Goal: Task Accomplishment & Management: Use online tool/utility

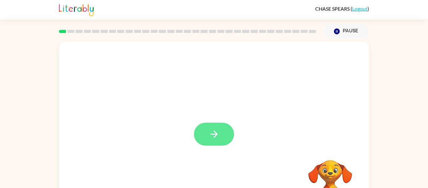
click at [215, 135] on icon "button" at bounding box center [214, 133] width 11 height 11
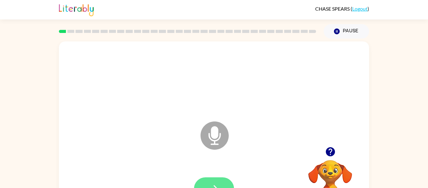
click at [222, 184] on button "button" at bounding box center [214, 188] width 40 height 23
click at [212, 178] on button "button" at bounding box center [214, 188] width 40 height 23
click at [309, 171] on video "Your browser must support playing .mp4 files to use Literably. Please try using…" at bounding box center [330, 181] width 63 height 63
click at [213, 184] on icon "button" at bounding box center [214, 188] width 11 height 11
click at [213, 181] on button "button" at bounding box center [214, 188] width 40 height 23
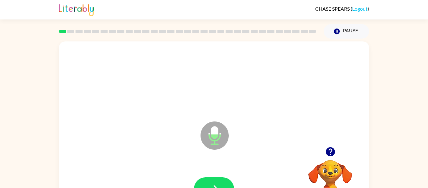
click at [333, 152] on icon "button" at bounding box center [329, 151] width 9 height 9
click at [204, 179] on button "button" at bounding box center [214, 188] width 40 height 23
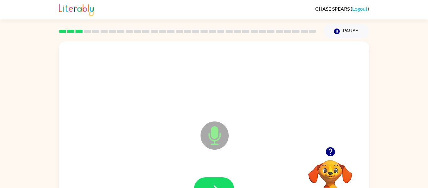
click at [204, 179] on button "button" at bounding box center [214, 188] width 40 height 23
click at [327, 151] on icon "button" at bounding box center [329, 151] width 9 height 9
click at [199, 184] on button "button" at bounding box center [214, 188] width 40 height 23
click at [211, 184] on icon "button" at bounding box center [214, 188] width 11 height 11
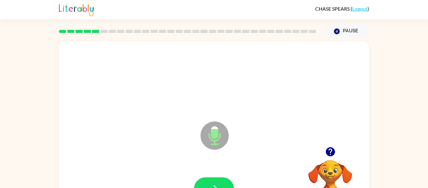
click at [211, 184] on icon "button" at bounding box center [214, 188] width 11 height 11
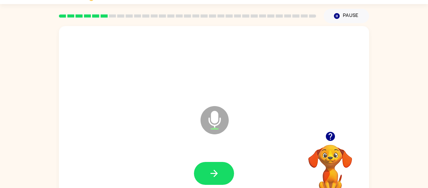
scroll to position [16, 0]
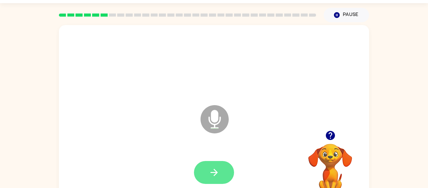
click at [211, 174] on icon "button" at bounding box center [214, 172] width 11 height 11
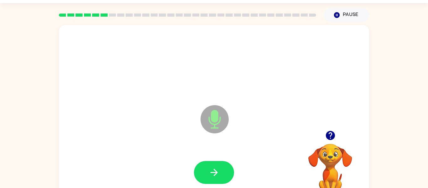
click at [211, 174] on icon "button" at bounding box center [214, 172] width 11 height 11
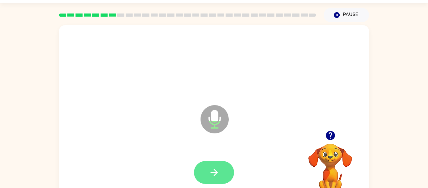
click at [218, 180] on button "button" at bounding box center [214, 172] width 40 height 23
click at [211, 173] on icon "button" at bounding box center [214, 172] width 11 height 11
click at [204, 170] on button "button" at bounding box center [214, 172] width 40 height 23
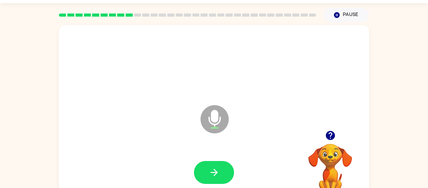
click at [204, 170] on button "button" at bounding box center [214, 172] width 40 height 23
click at [330, 131] on icon "button" at bounding box center [329, 135] width 9 height 9
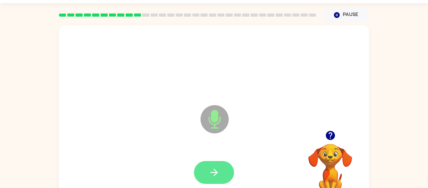
click at [222, 177] on button "button" at bounding box center [214, 172] width 40 height 23
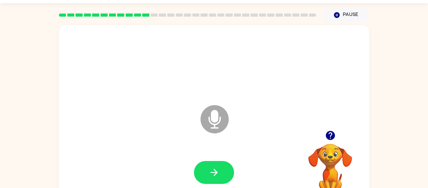
click at [328, 137] on icon "button" at bounding box center [329, 135] width 9 height 9
click at [224, 180] on button "button" at bounding box center [214, 172] width 40 height 23
click at [325, 133] on icon "button" at bounding box center [330, 135] width 11 height 11
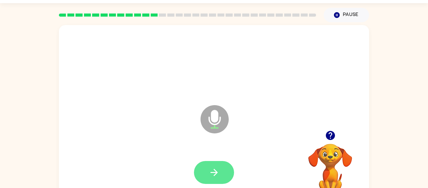
click at [199, 167] on button "button" at bounding box center [214, 172] width 40 height 23
click at [214, 169] on icon "button" at bounding box center [213, 171] width 7 height 7
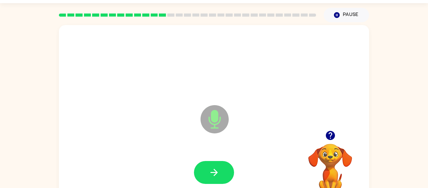
click at [214, 169] on icon "button" at bounding box center [213, 171] width 7 height 7
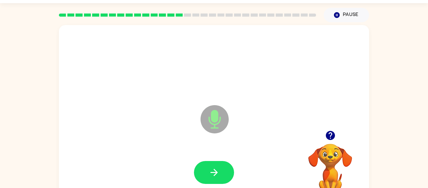
click at [214, 169] on icon "button" at bounding box center [213, 171] width 7 height 7
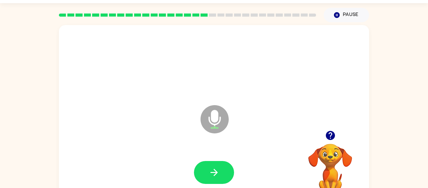
click at [214, 169] on icon "button" at bounding box center [213, 171] width 7 height 7
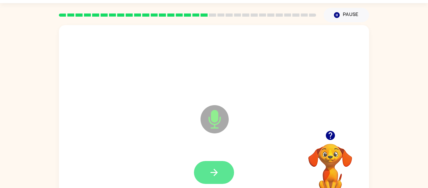
click at [212, 169] on icon "button" at bounding box center [214, 172] width 11 height 11
click at [210, 173] on icon "button" at bounding box center [214, 172] width 11 height 11
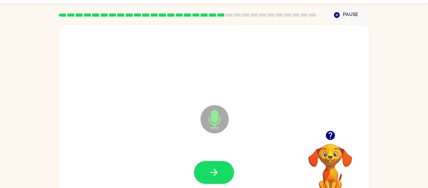
click at [210, 173] on icon "button" at bounding box center [214, 172] width 11 height 11
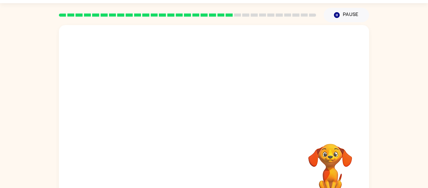
click at [210, 173] on div at bounding box center [213, 172] width 297 height 51
click at [343, 16] on button "Pause Pause" at bounding box center [345, 15] width 45 height 14
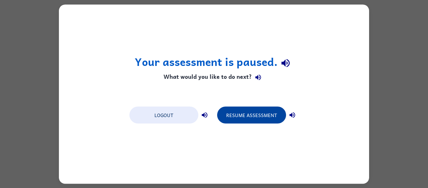
click at [240, 119] on button "Resume Assessment" at bounding box center [251, 114] width 69 height 17
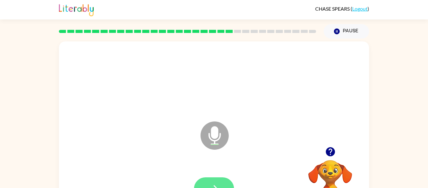
click at [222, 181] on button "button" at bounding box center [214, 188] width 40 height 23
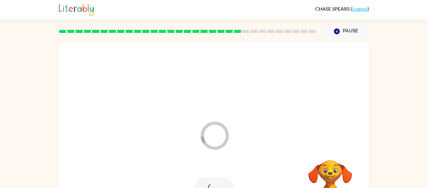
click at [222, 181] on div at bounding box center [214, 188] width 40 height 23
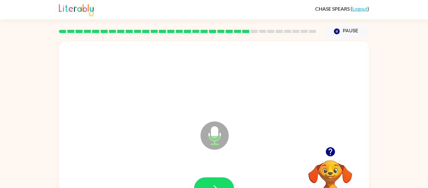
click at [222, 181] on button "button" at bounding box center [214, 188] width 40 height 23
click at [223, 182] on button "button" at bounding box center [214, 188] width 40 height 23
click at [221, 179] on button "button" at bounding box center [214, 188] width 40 height 23
click at [326, 154] on icon "button" at bounding box center [330, 151] width 11 height 11
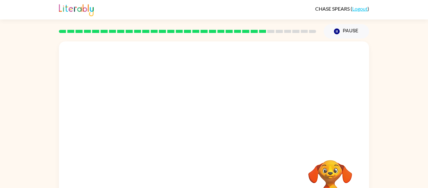
click at [329, 179] on video "Your browser must support playing .mp4 files to use Literably. Please try using…" at bounding box center [330, 181] width 63 height 63
click at [327, 181] on video "Your browser must support playing .mp4 files to use Literably. Please try using…" at bounding box center [330, 181] width 63 height 63
click at [326, 182] on video "Your browser must support playing .mp4 files to use Literably. Please try using…" at bounding box center [330, 181] width 63 height 63
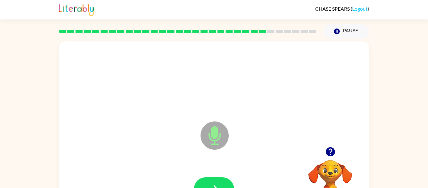
click at [216, 178] on button "button" at bounding box center [214, 188] width 40 height 23
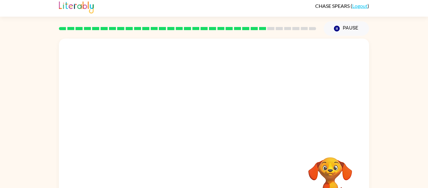
scroll to position [4, 0]
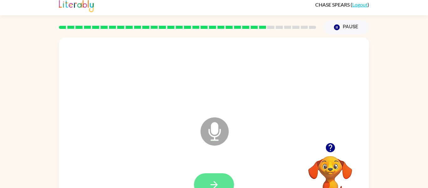
click at [202, 180] on button "button" at bounding box center [214, 184] width 40 height 23
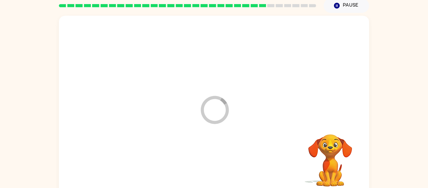
scroll to position [33, 0]
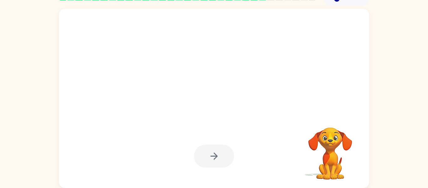
click at [225, 147] on div at bounding box center [214, 155] width 40 height 23
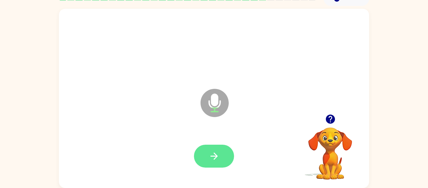
click at [219, 167] on button "button" at bounding box center [214, 155] width 40 height 23
click at [218, 157] on div at bounding box center [214, 155] width 40 height 23
click at [217, 159] on icon "button" at bounding box center [214, 155] width 11 height 11
click at [328, 115] on icon "button" at bounding box center [329, 118] width 9 height 9
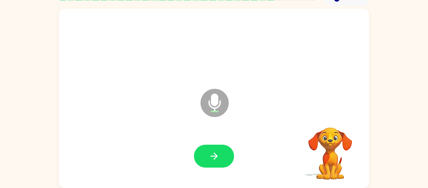
click at [328, 115] on div "Microphone The Microphone is here when it is your turn to talk" at bounding box center [214, 98] width 310 height 179
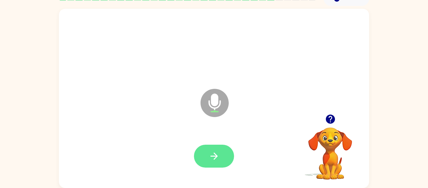
click at [218, 148] on button "button" at bounding box center [214, 155] width 40 height 23
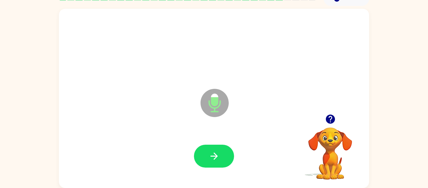
click at [218, 148] on button "button" at bounding box center [214, 155] width 40 height 23
click at [329, 125] on button "button" at bounding box center [330, 119] width 16 height 16
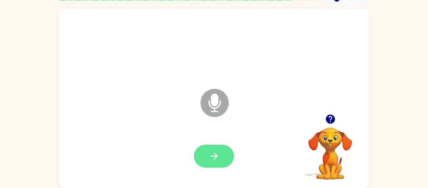
click at [218, 148] on button "button" at bounding box center [214, 155] width 40 height 23
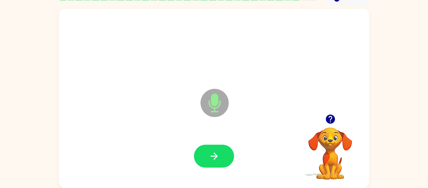
click at [218, 148] on button "button" at bounding box center [214, 155] width 40 height 23
click at [218, 151] on icon "button" at bounding box center [214, 155] width 11 height 11
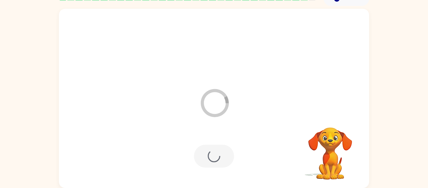
scroll to position [21, 0]
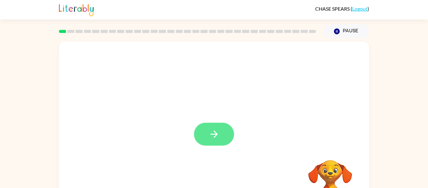
click at [226, 132] on button "button" at bounding box center [214, 133] width 40 height 23
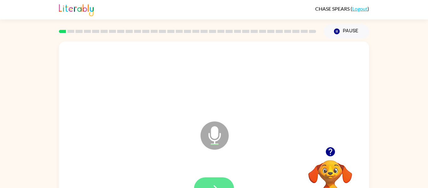
click at [216, 184] on icon "button" at bounding box center [214, 188] width 11 height 11
click at [215, 182] on button "button" at bounding box center [214, 188] width 40 height 23
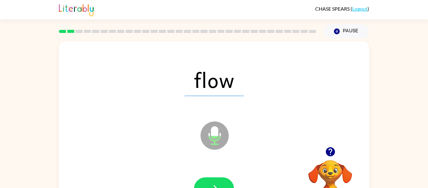
click at [412, 107] on div "flow Microphone The Microphone is here when it is your turn to talk Your browse…" at bounding box center [214, 130] width 428 height 182
click at [209, 182] on button "button" at bounding box center [214, 188] width 40 height 23
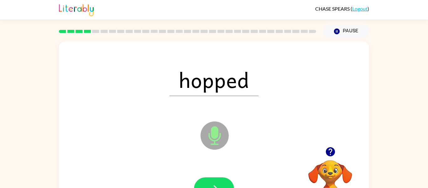
click at [209, 182] on button "button" at bounding box center [214, 188] width 40 height 23
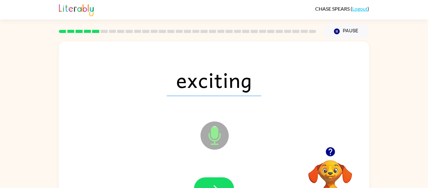
click at [209, 182] on button "button" at bounding box center [214, 188] width 40 height 23
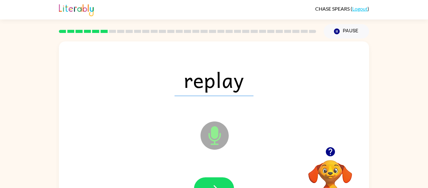
click at [209, 182] on button "button" at bounding box center [214, 188] width 40 height 23
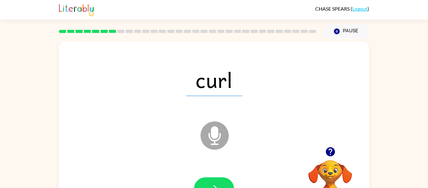
click at [209, 182] on button "button" at bounding box center [214, 188] width 40 height 23
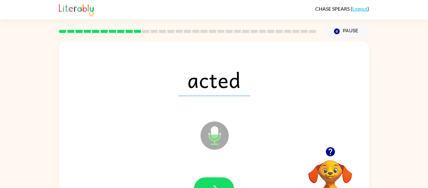
click at [209, 182] on button "button" at bounding box center [214, 188] width 40 height 23
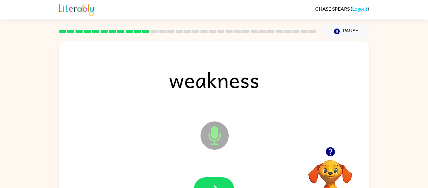
click at [209, 182] on button "button" at bounding box center [214, 188] width 40 height 23
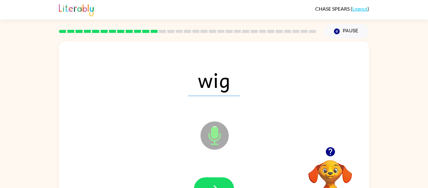
click at [209, 182] on button "button" at bounding box center [214, 188] width 40 height 23
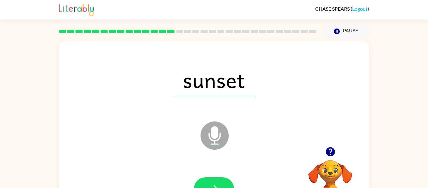
click at [209, 182] on button "button" at bounding box center [214, 188] width 40 height 23
click at [209, 182] on div at bounding box center [214, 188] width 40 height 23
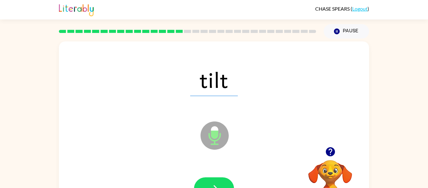
click at [210, 181] on button "button" at bounding box center [214, 188] width 40 height 23
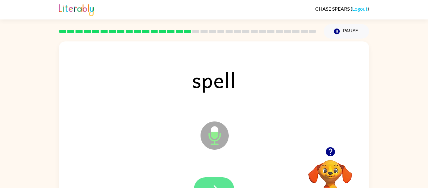
click at [215, 180] on button "button" at bounding box center [214, 188] width 40 height 23
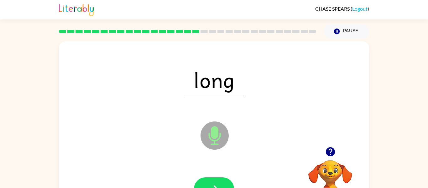
click at [215, 180] on button "button" at bounding box center [214, 188] width 40 height 23
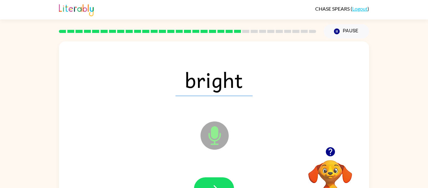
click at [215, 180] on button "button" at bounding box center [214, 188] width 40 height 23
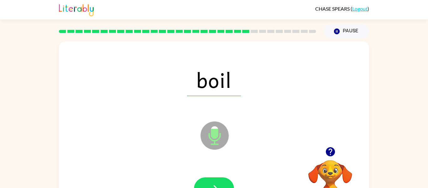
click at [215, 180] on button "button" at bounding box center [214, 188] width 40 height 23
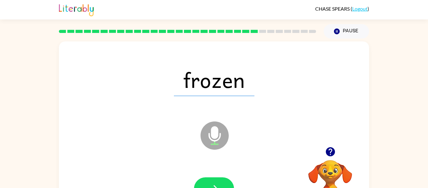
click at [215, 180] on button "button" at bounding box center [214, 188] width 40 height 23
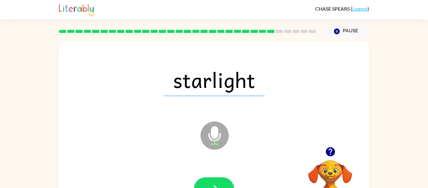
click at [215, 180] on button "button" at bounding box center [214, 188] width 40 height 23
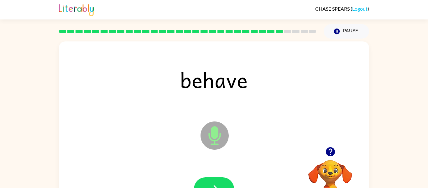
click at [215, 180] on button "button" at bounding box center [214, 188] width 40 height 23
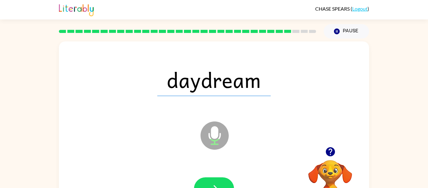
click at [215, 180] on button "button" at bounding box center [214, 188] width 40 height 23
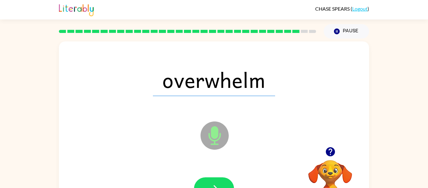
click at [215, 180] on button "button" at bounding box center [214, 188] width 40 height 23
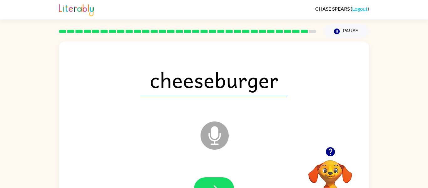
click at [215, 180] on button "button" at bounding box center [214, 188] width 40 height 23
